Goal: Check status

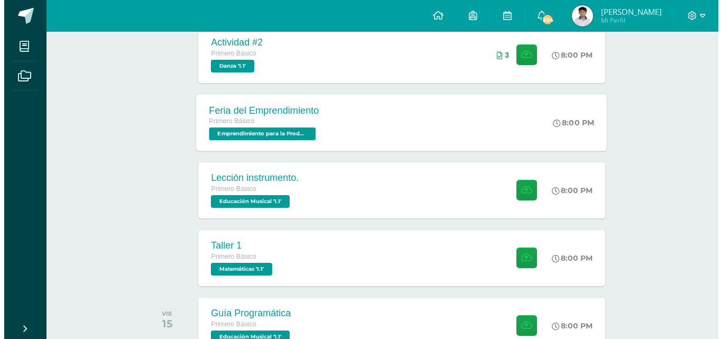
scroll to position [212, 0]
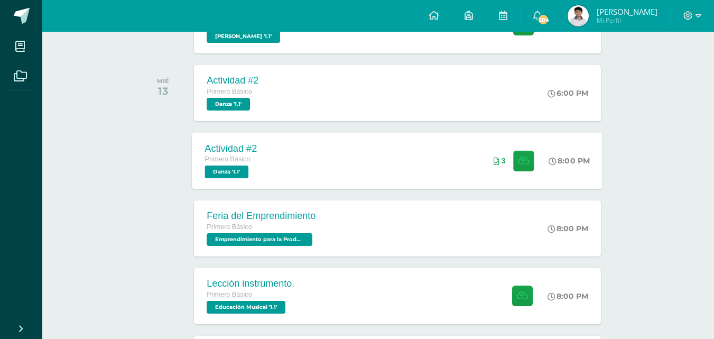
click at [278, 164] on div "Actividad #2 Primero Básico Danza '1.1' 8:00 PM 3 Actividad #2 [GEOGRAPHIC_DATA]" at bounding box center [397, 160] width 411 height 57
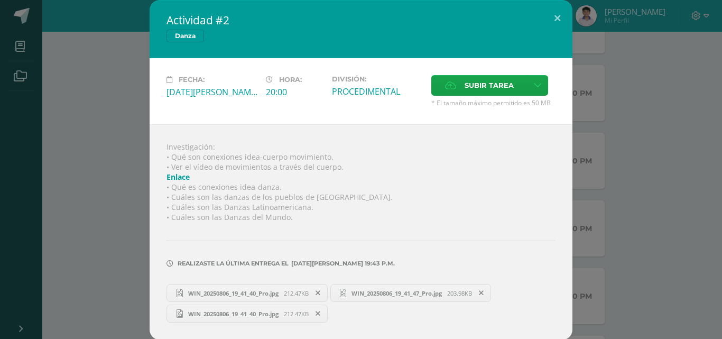
drag, startPoint x: 281, startPoint y: 189, endPoint x: 265, endPoint y: 204, distance: 21.0
click at [265, 204] on div "Investigación: • Qué son conexiones idea-cuerpo movimiento. • Ver el vídeo de m…" at bounding box center [361, 232] width 423 height 216
click at [247, 296] on span "WIN_20250806_19_41_40_Pro.jpg" at bounding box center [233, 293] width 101 height 8
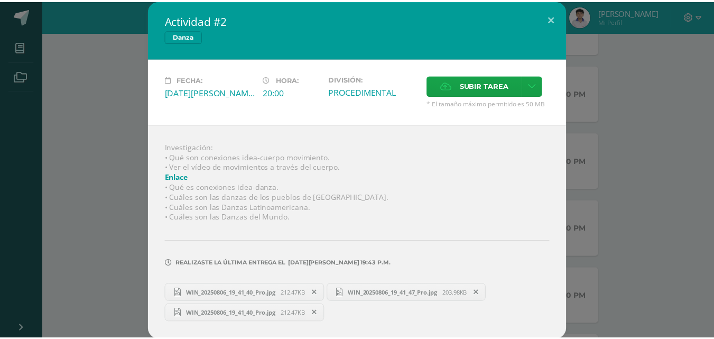
scroll to position [1, 0]
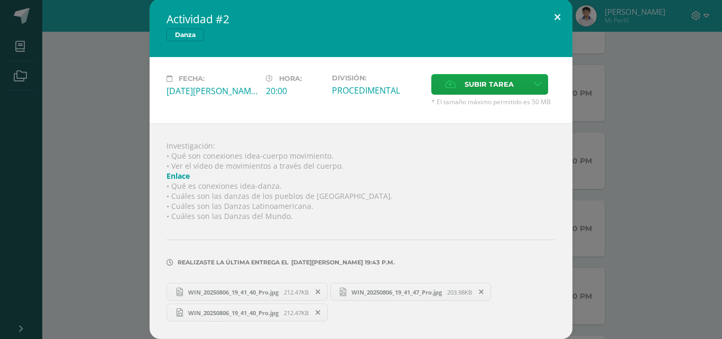
click at [549, 21] on button at bounding box center [558, 17] width 30 height 36
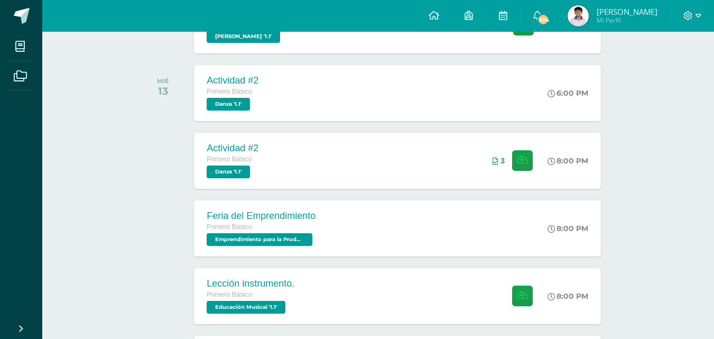
drag, startPoint x: 677, startPoint y: 118, endPoint x: 687, endPoint y: 113, distance: 11.4
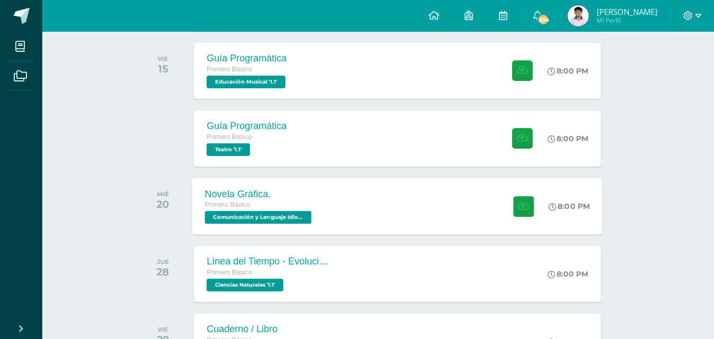
scroll to position [635, 0]
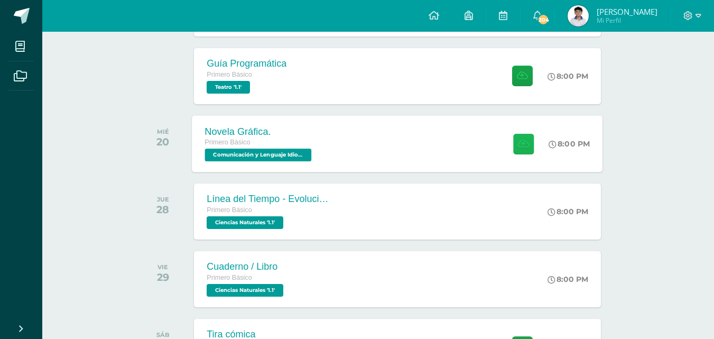
click at [519, 144] on icon at bounding box center [523, 143] width 11 height 9
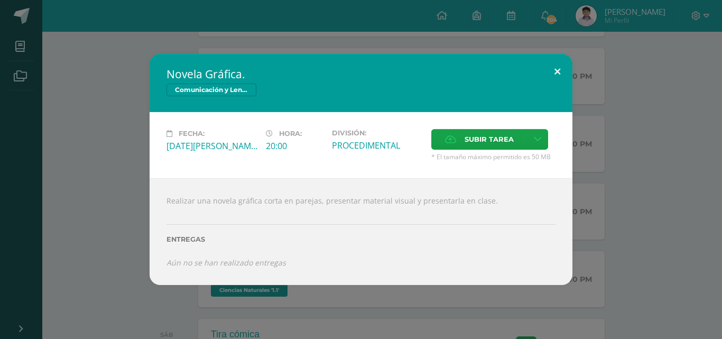
click at [559, 87] on div "Novela Gráfica. Comunicación y Lenguaje Idioma Español Fecha: [DATE][PERSON_NAM…" at bounding box center [361, 169] width 423 height 231
click at [549, 92] on div "Comunicación y Lenguaje Idioma Español" at bounding box center [361, 91] width 389 height 15
click at [551, 77] on button at bounding box center [558, 72] width 30 height 36
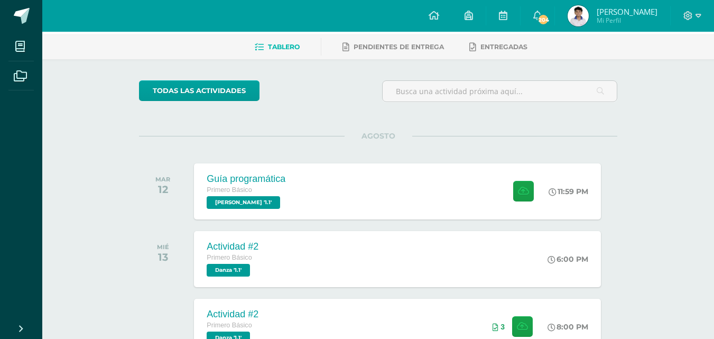
scroll to position [16, 0]
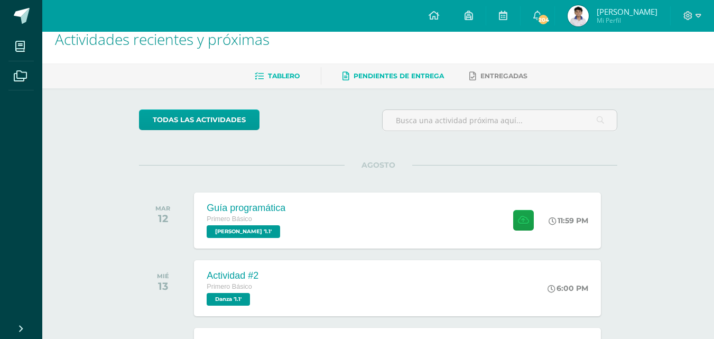
click at [421, 79] on span "Pendientes de entrega" at bounding box center [399, 76] width 90 height 8
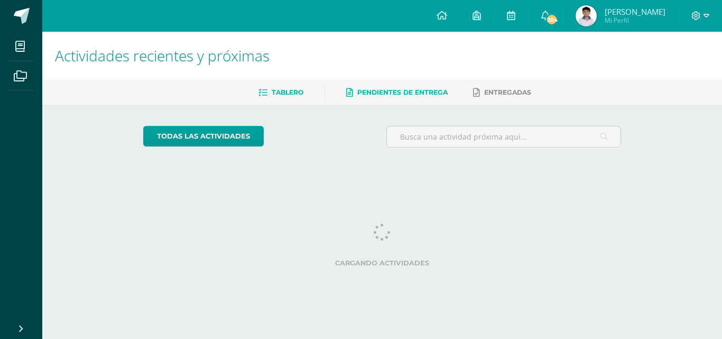
click at [299, 91] on span "Tablero" at bounding box center [288, 92] width 32 height 8
